Goal: Use online tool/utility: Utilize a website feature to perform a specific function

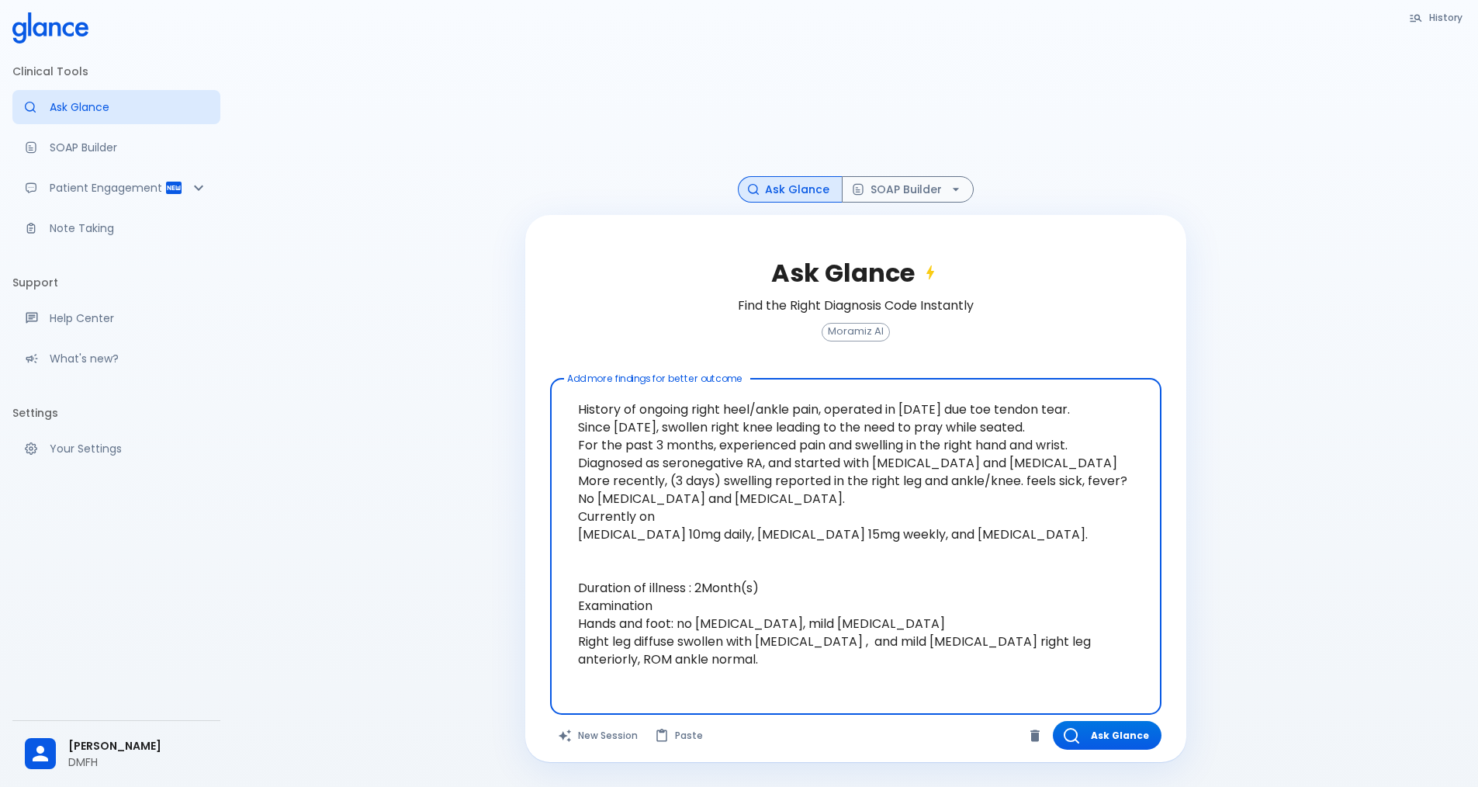
scroll to position [37, 0]
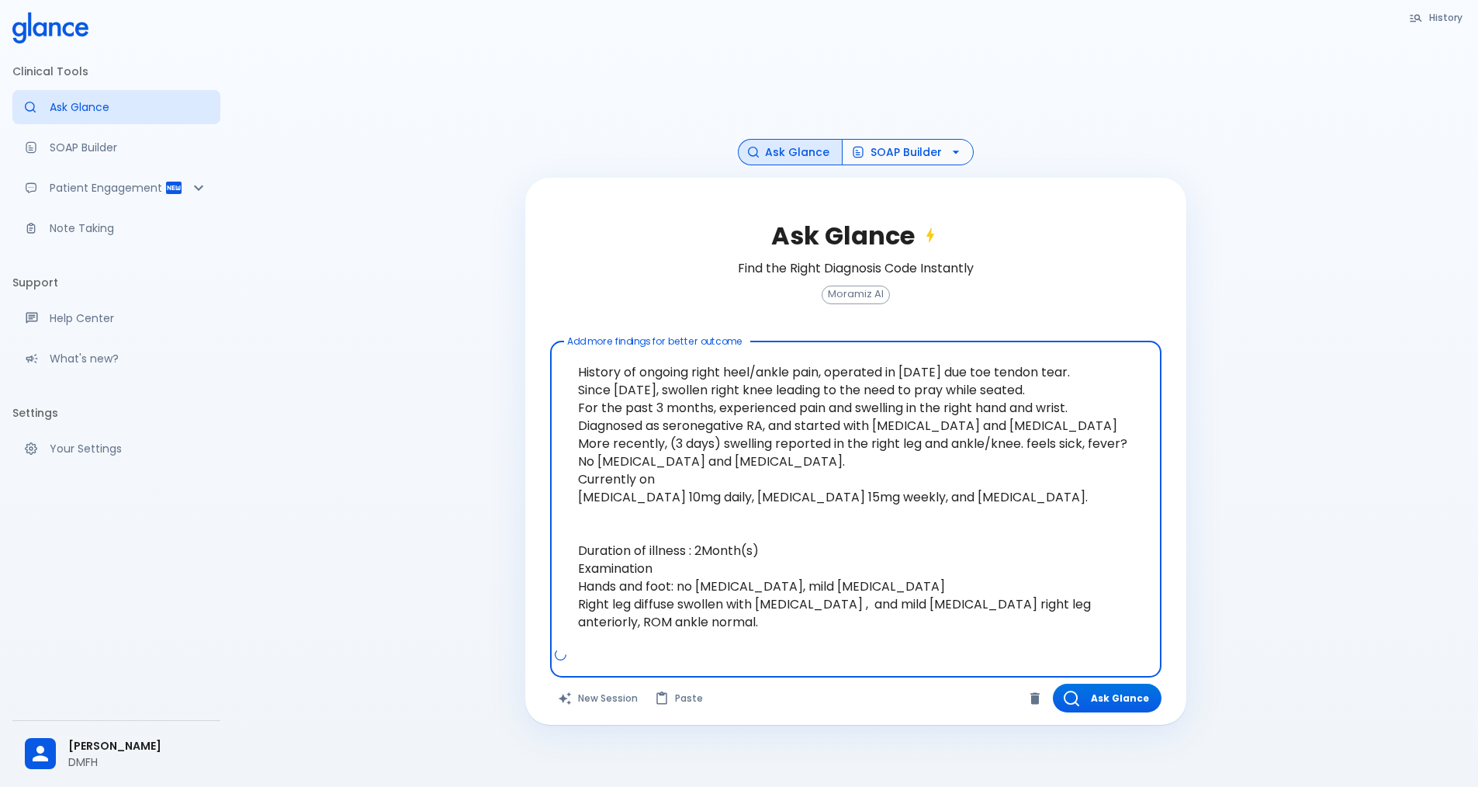
type textarea "History of ongoing right heel/ankle pain, operated in [DATE] due toe tendon tea…"
click at [875, 149] on button "SOAP Builder" at bounding box center [908, 152] width 132 height 27
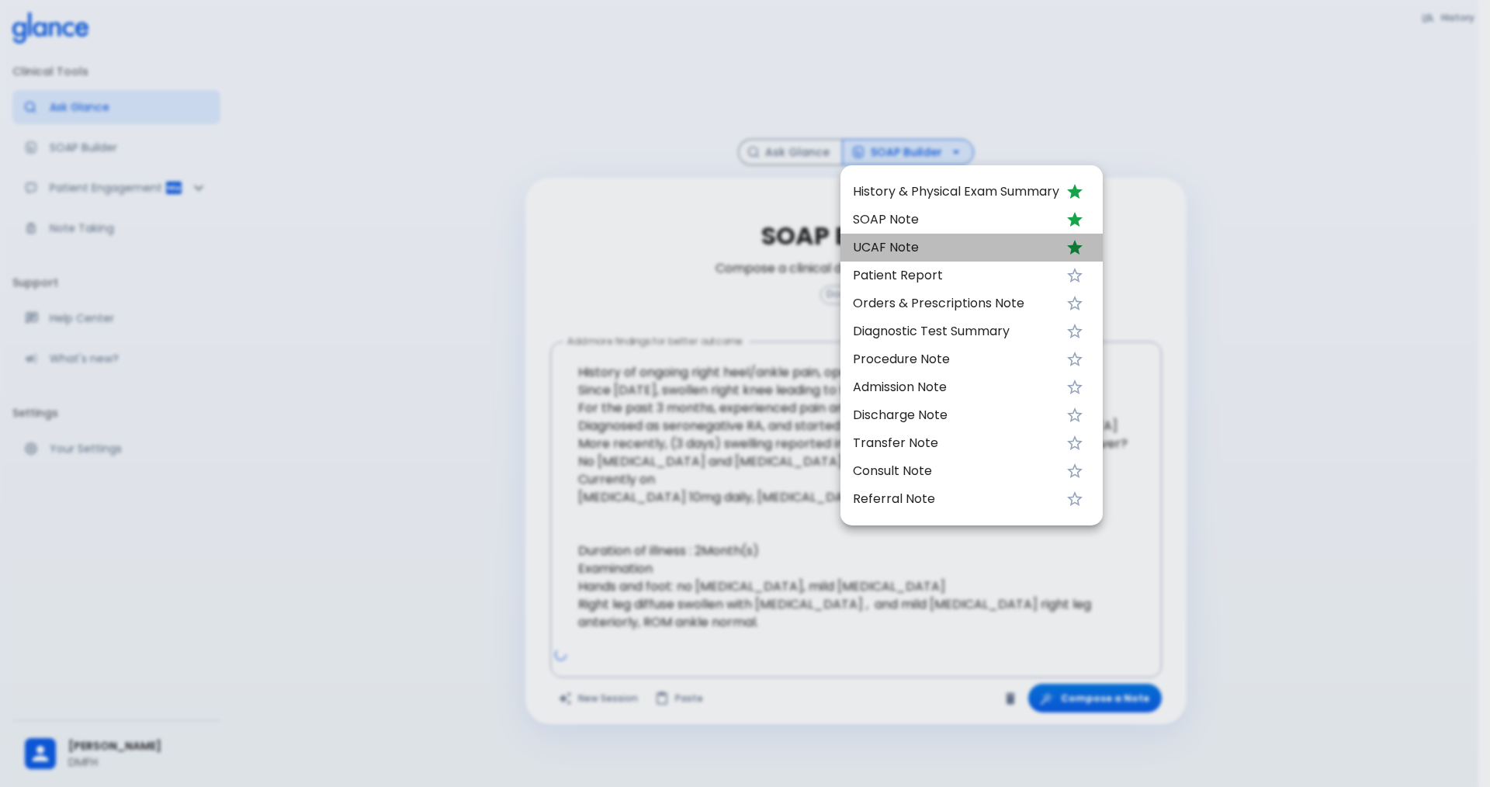
click at [913, 247] on span "UCAF Note" at bounding box center [956, 247] width 206 height 19
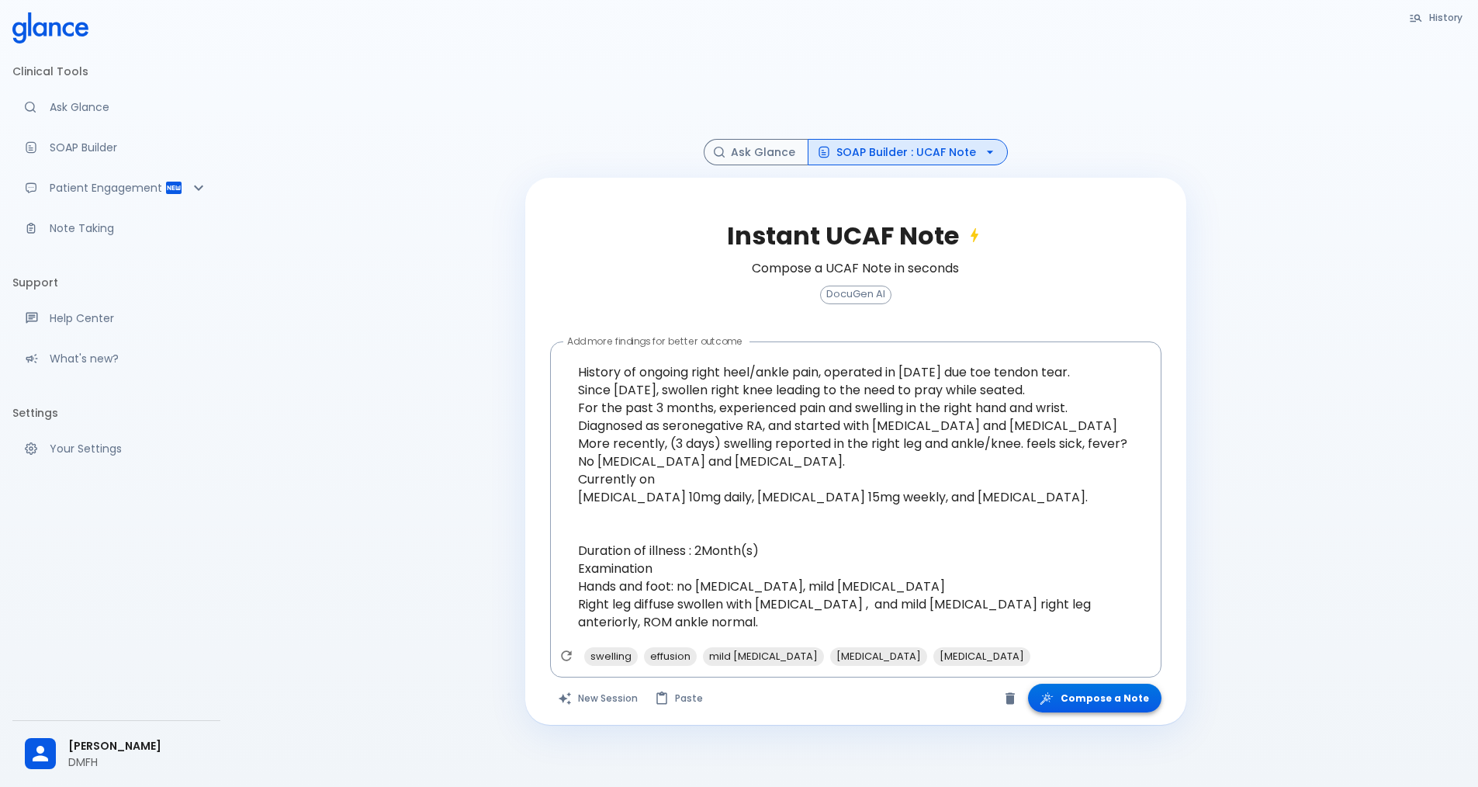
click at [1092, 701] on button "Compose a Note" at bounding box center [1094, 697] width 133 height 29
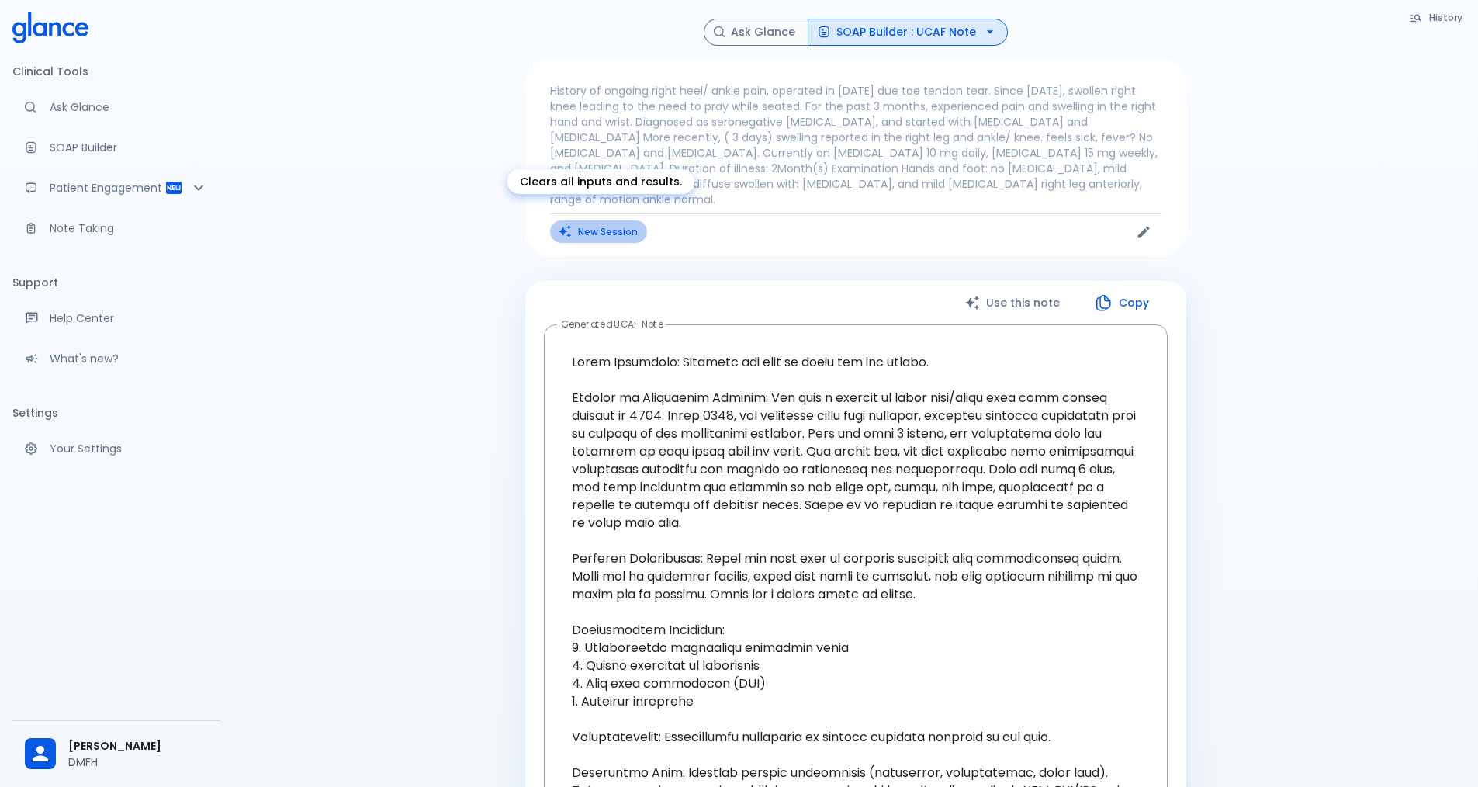
click at [590, 220] on button "New Session" at bounding box center [598, 231] width 97 height 22
